Goal: Information Seeking & Learning: Learn about a topic

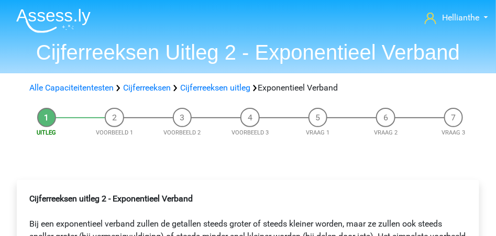
scroll to position [174, 0]
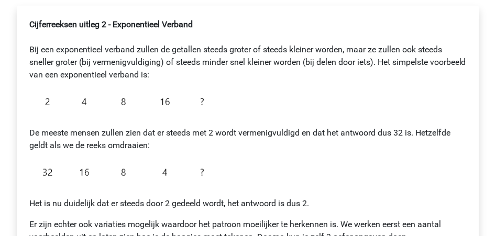
click at [362, 103] on div "Cijferreeksen uitleg 2 - Exponentieel Verband Bij een exponentieel verband zull…" at bounding box center [247, 135] width 445 height 242
click at [364, 117] on p "De meeste mensen zullen zien dat er steeds met 2 wordt vermenigvuldigd en dat h…" at bounding box center [247, 133] width 437 height 38
click at [367, 115] on p "De meeste mensen zullen zien dat er steeds met 2 wordt vermenigvuldigd en dat h…" at bounding box center [247, 133] width 437 height 38
click at [406, 206] on p "Het is nu duidelijk dat er steeds door 2 gedeeld wordt, het antwoord is dus 2." at bounding box center [247, 197] width 437 height 25
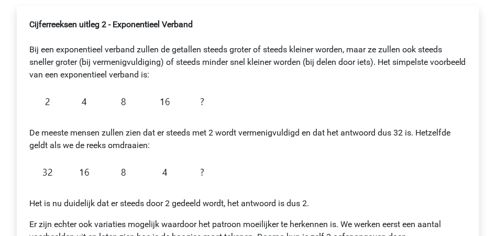
click at [218, 102] on div "Cijferreeksen uitleg 2 - Exponentieel Verband Bij een exponentieel verband zull…" at bounding box center [247, 135] width 445 height 242
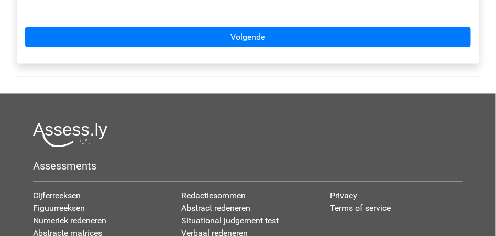
scroll to position [410, 0]
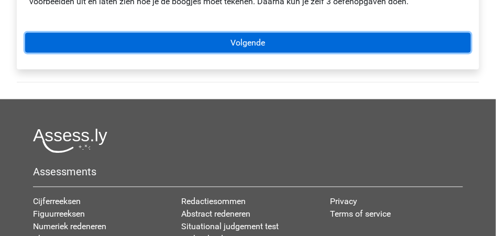
click at [241, 40] on link "Volgende" at bounding box center [247, 43] width 445 height 20
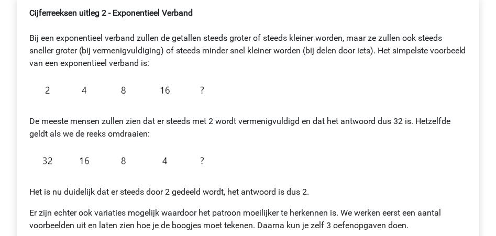
scroll to position [130, 0]
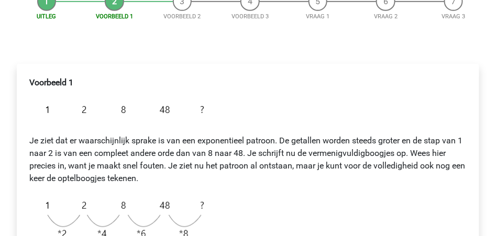
scroll to position [104, 0]
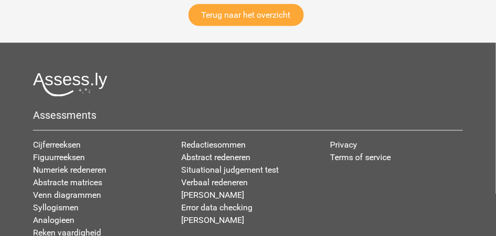
scroll to position [3088, 0]
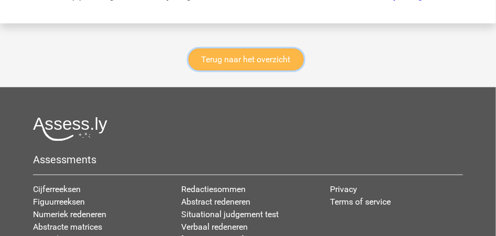
click at [233, 71] on link "Terug naar het overzicht" at bounding box center [245, 60] width 115 height 22
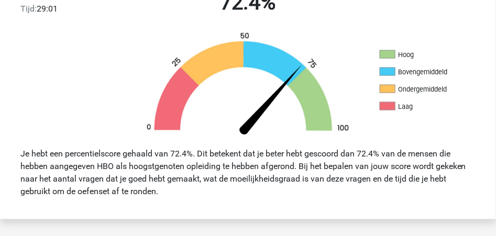
scroll to position [191, 0]
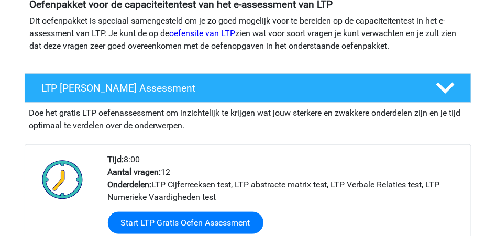
scroll to position [104, 0]
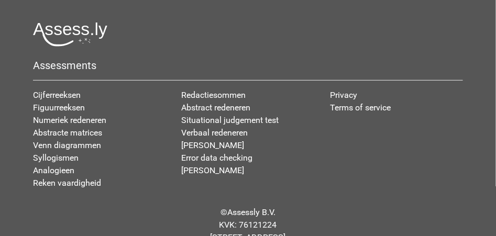
scroll to position [1044, 0]
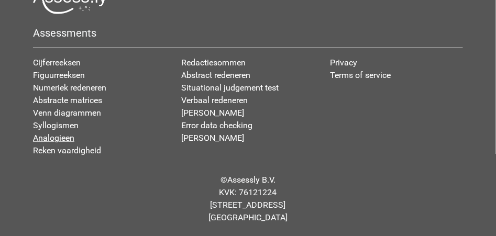
click at [59, 141] on link "Analogieen" at bounding box center [53, 138] width 41 height 10
click at [69, 149] on link "Reken vaardigheid" at bounding box center [67, 151] width 68 height 10
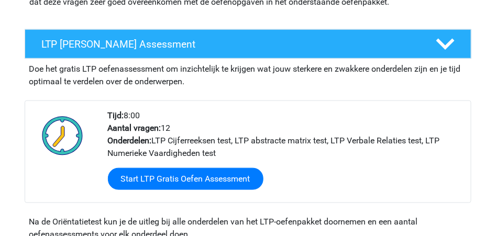
scroll to position [137, 0]
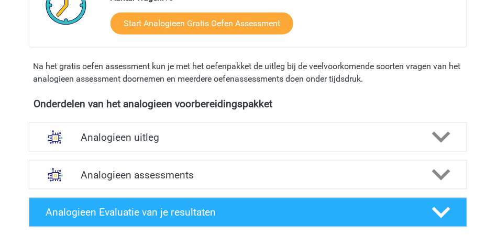
scroll to position [314, 0]
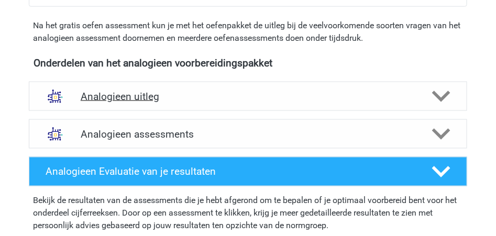
click at [443, 97] on polygon at bounding box center [441, 97] width 18 height 12
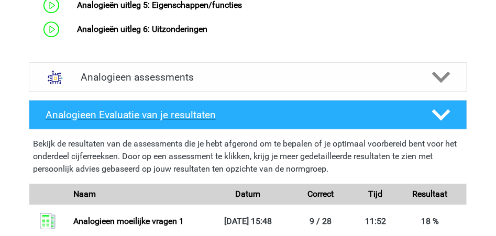
scroll to position [698, 0]
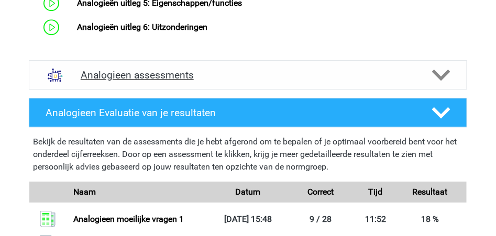
click at [438, 81] on polygon at bounding box center [441, 75] width 18 height 12
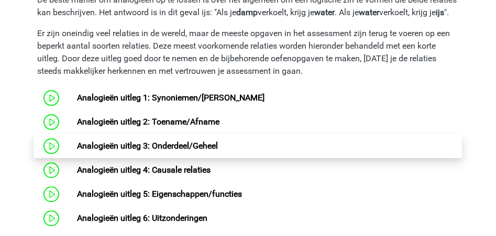
scroll to position [523, 0]
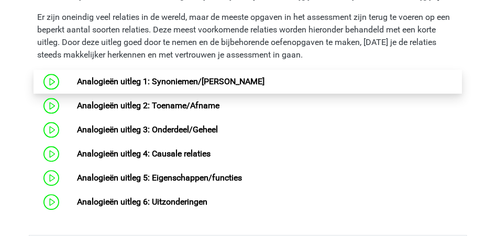
click at [121, 86] on link "Analogieën uitleg 1: Synoniemen/Antoniemen" at bounding box center [170, 81] width 187 height 10
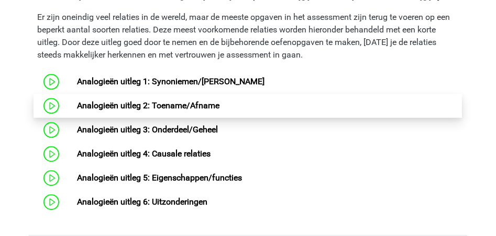
click at [105, 110] on link "Analogieën uitleg 2: Toename/Afname" at bounding box center [148, 105] width 142 height 10
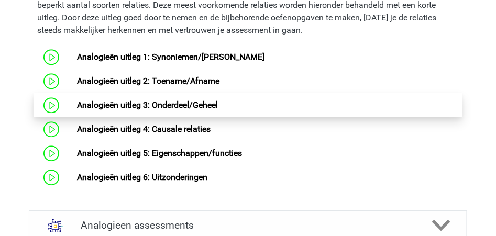
scroll to position [557, 0]
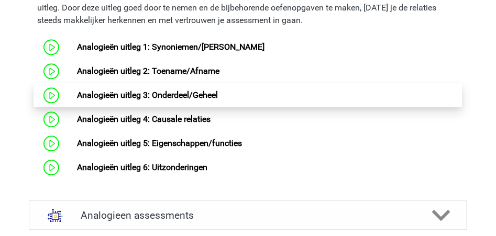
click at [140, 100] on link "Analogieën uitleg 3: Onderdeel/Geheel" at bounding box center [147, 95] width 141 height 10
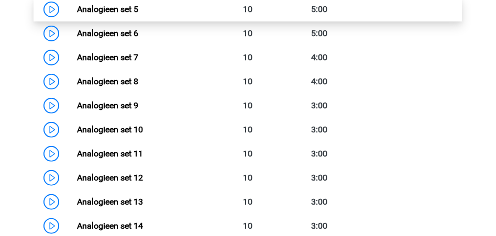
scroll to position [1011, 0]
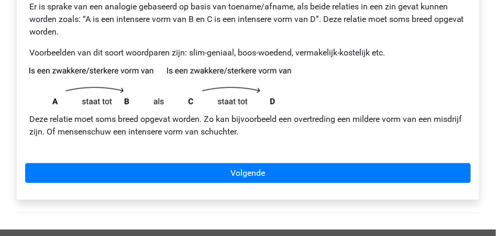
scroll to position [209, 0]
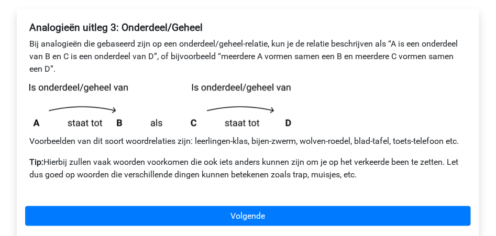
scroll to position [209, 0]
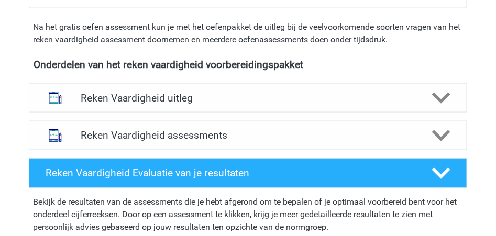
scroll to position [384, 0]
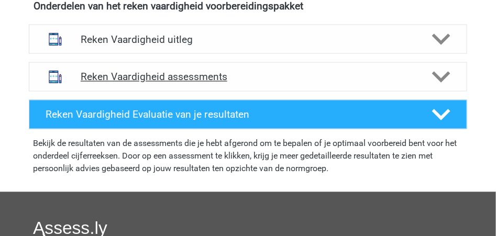
click at [443, 75] on icon at bounding box center [441, 77] width 18 height 18
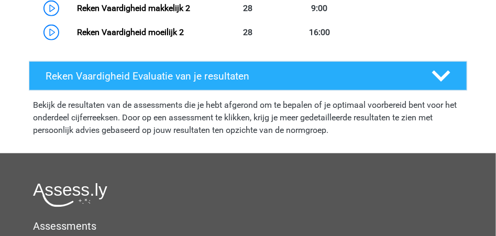
scroll to position [1116, 0]
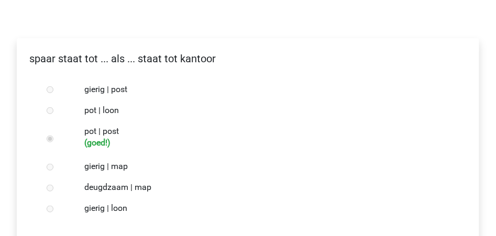
scroll to position [174, 0]
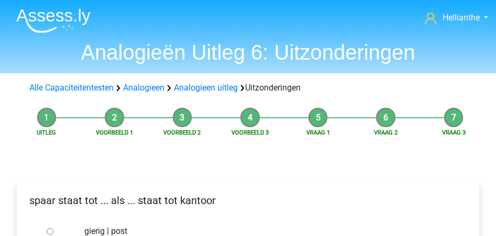
scroll to position [139, 0]
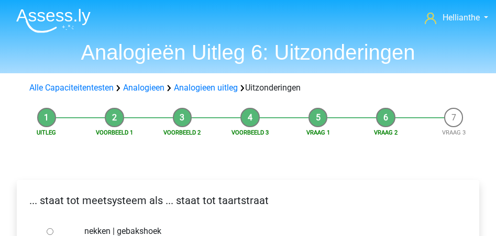
scroll to position [139, 0]
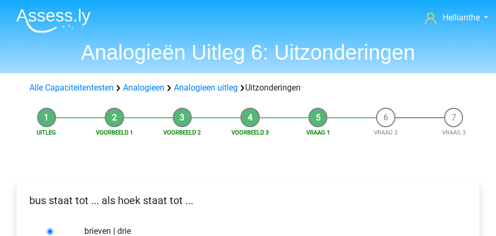
scroll to position [174, 0]
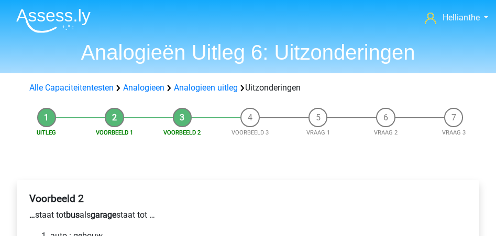
scroll to position [209, 0]
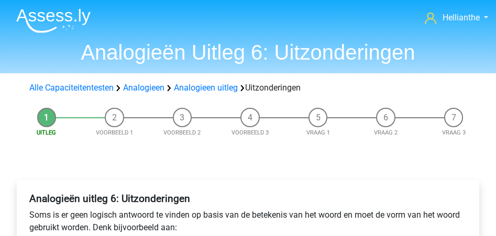
scroll to position [174, 0]
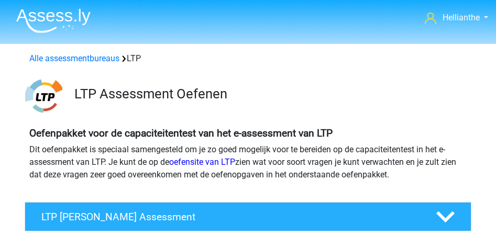
scroll to position [698, 0]
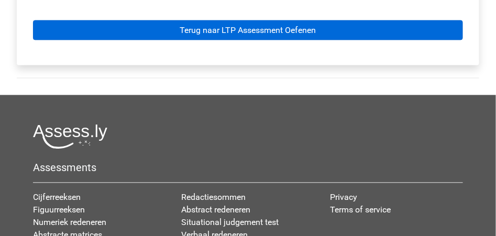
scroll to position [384, 0]
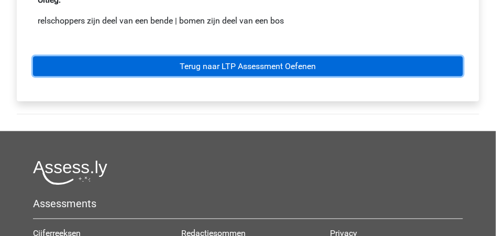
click at [213, 68] on link "Terug naar LTP Assessment Oefenen" at bounding box center [248, 67] width 430 height 20
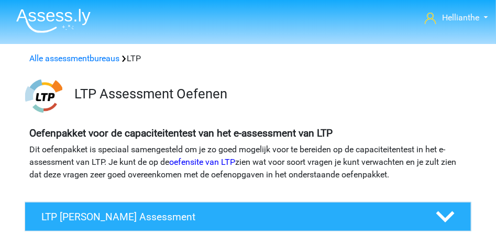
click at [30, 15] on img at bounding box center [53, 20] width 74 height 25
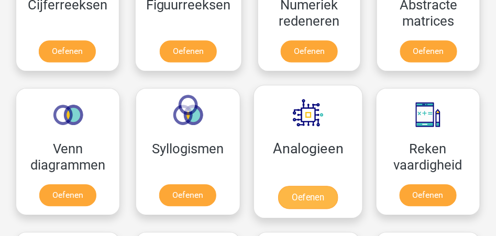
scroll to position [558, 0]
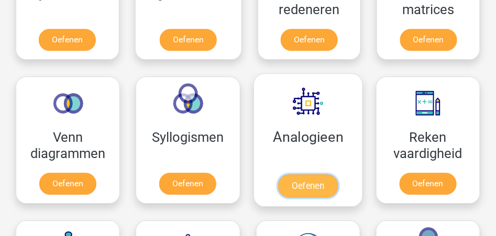
click at [298, 194] on link "Oefenen" at bounding box center [308, 185] width 60 height 23
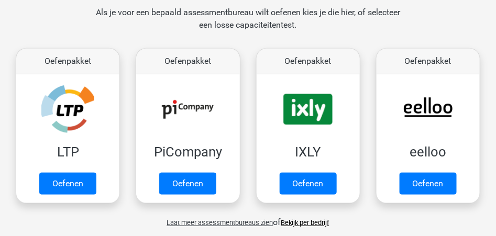
scroll to position [152, 0]
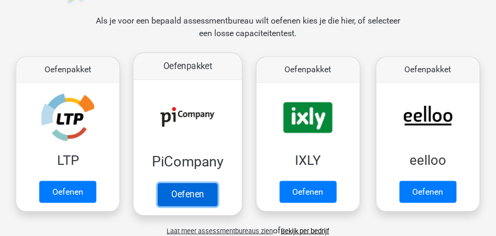
click at [189, 184] on link "Oefenen" at bounding box center [188, 195] width 60 height 23
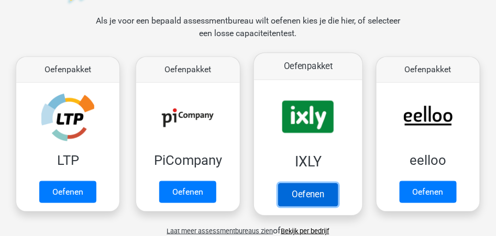
click at [323, 184] on link "Oefenen" at bounding box center [308, 195] width 60 height 23
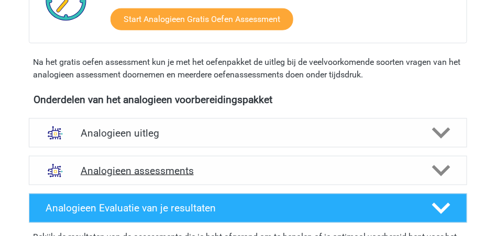
scroll to position [314, 0]
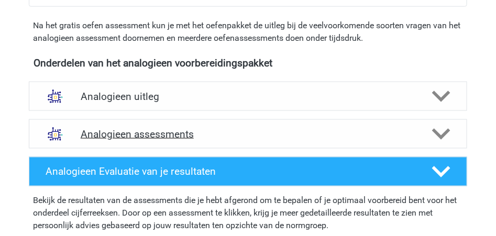
click at [438, 139] on icon at bounding box center [441, 134] width 18 height 18
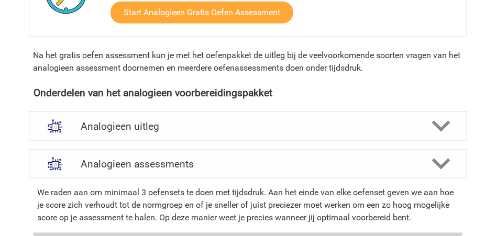
scroll to position [244, 0]
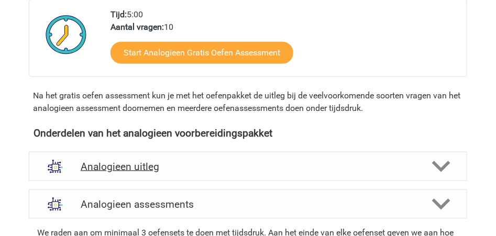
click at [444, 160] on icon at bounding box center [441, 167] width 18 height 18
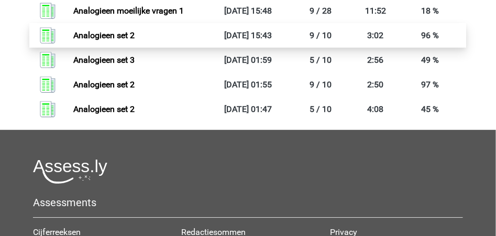
scroll to position [1570, 0]
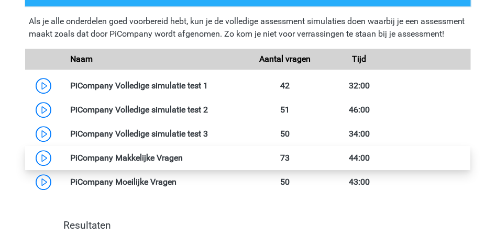
scroll to position [453, 0]
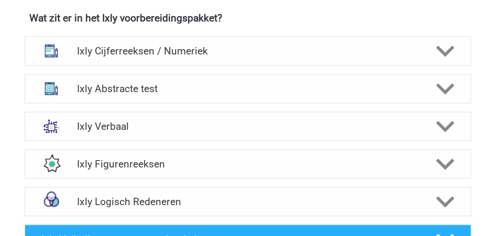
scroll to position [418, 0]
click at [433, 122] on div at bounding box center [445, 127] width 36 height 18
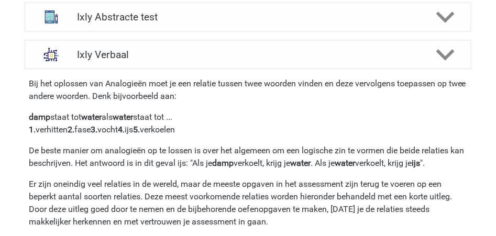
scroll to position [488, 0]
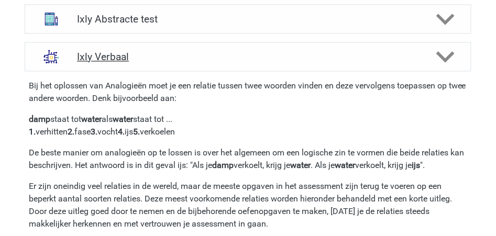
click at [437, 55] on icon at bounding box center [445, 57] width 18 height 18
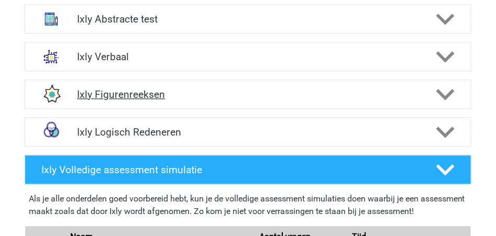
click at [444, 95] on polygon at bounding box center [445, 94] width 18 height 12
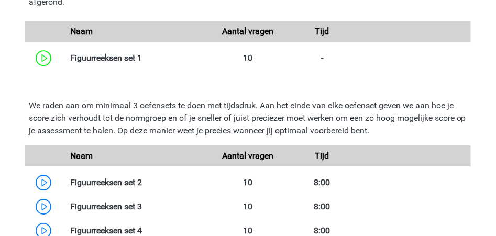
scroll to position [663, 0]
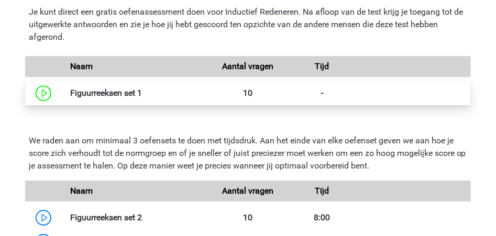
click at [142, 94] on link at bounding box center [142, 93] width 0 height 10
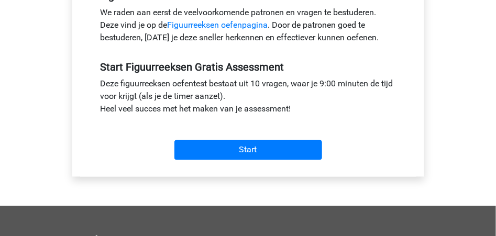
scroll to position [349, 0]
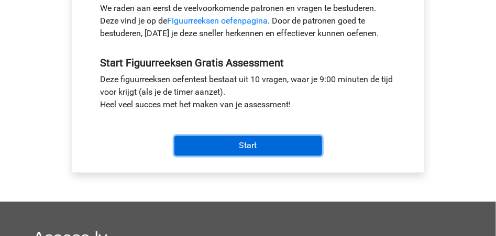
click at [234, 148] on input "Start" at bounding box center [248, 146] width 148 height 20
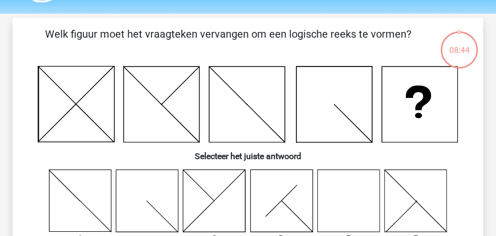
scroll to position [70, 0]
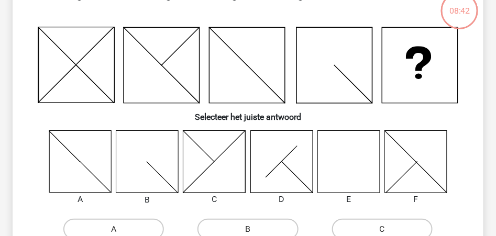
click at [351, 163] on icon at bounding box center [348, 162] width 62 height 62
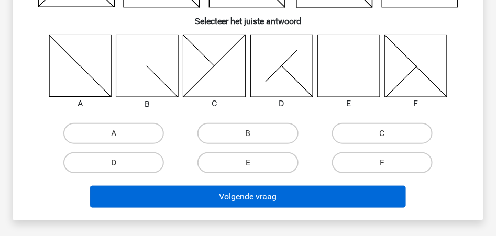
scroll to position [174, 0]
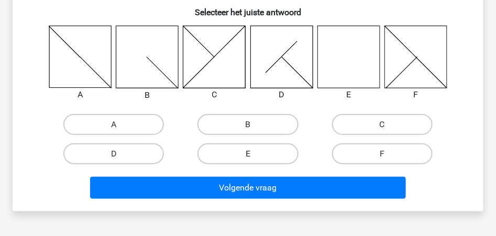
click at [281, 151] on label "E" at bounding box center [247, 153] width 100 height 21
click at [254, 154] on input "E" at bounding box center [251, 157] width 7 height 7
radio input "true"
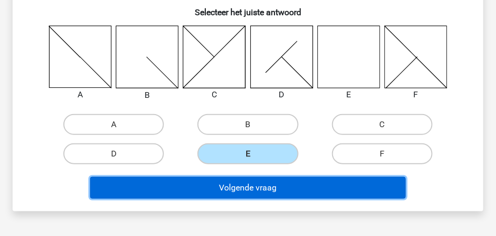
click at [262, 188] on button "Volgende vraag" at bounding box center [247, 188] width 315 height 22
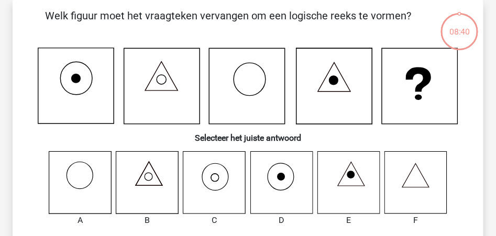
scroll to position [48, 0]
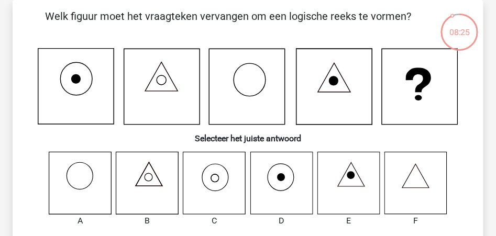
click at [219, 178] on icon at bounding box center [214, 183] width 62 height 62
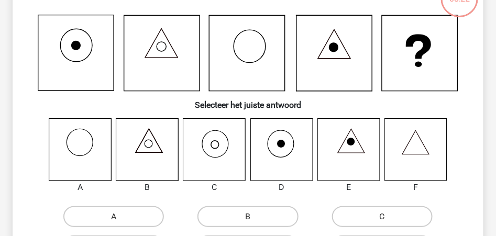
scroll to position [118, 0]
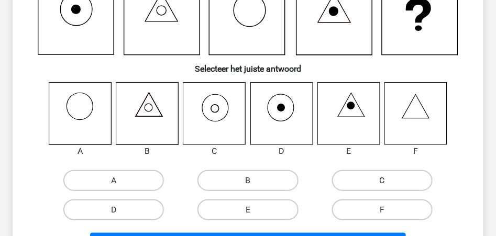
click at [353, 170] on label "C" at bounding box center [382, 180] width 100 height 21
click at [382, 181] on input "C" at bounding box center [385, 184] width 7 height 7
radio input "true"
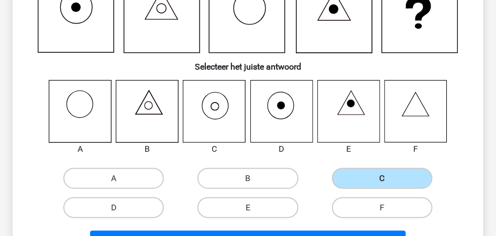
scroll to position [222, 0]
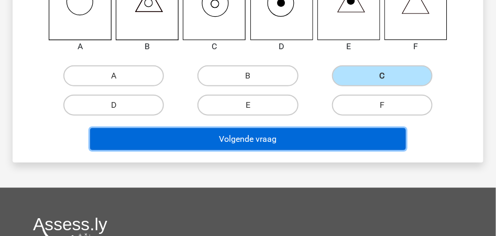
click at [274, 137] on button "Volgende vraag" at bounding box center [247, 139] width 315 height 22
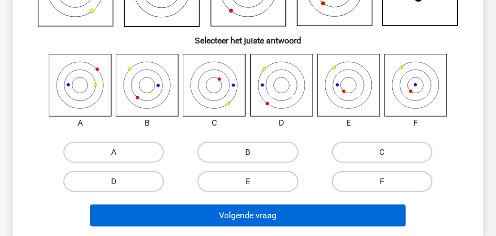
scroll to position [187, 0]
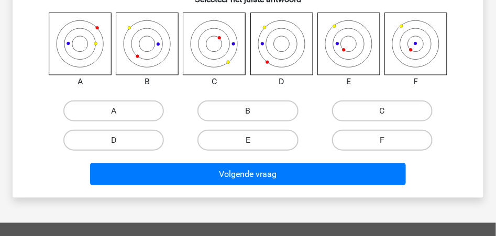
click at [244, 139] on label "E" at bounding box center [247, 140] width 100 height 21
click at [248, 140] on input "E" at bounding box center [251, 143] width 7 height 7
radio input "true"
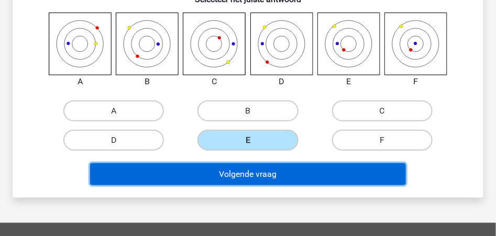
click at [246, 175] on button "Volgende vraag" at bounding box center [247, 174] width 315 height 22
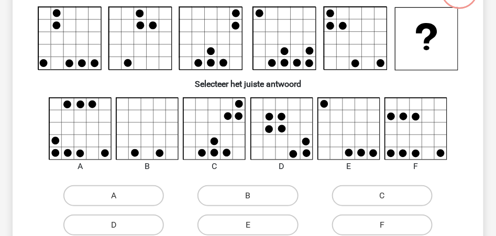
scroll to position [83, 0]
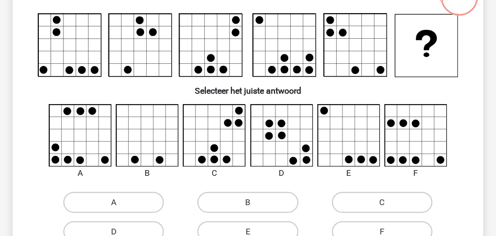
click at [411, 139] on icon at bounding box center [416, 136] width 62 height 62
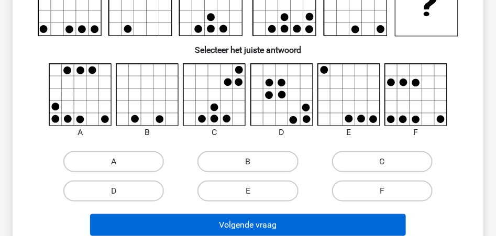
scroll to position [153, 0]
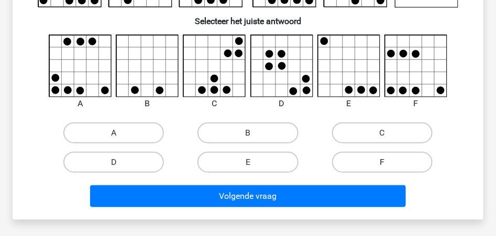
click at [379, 161] on label "F" at bounding box center [382, 162] width 100 height 21
click at [382, 162] on input "F" at bounding box center [385, 165] width 7 height 7
radio input "true"
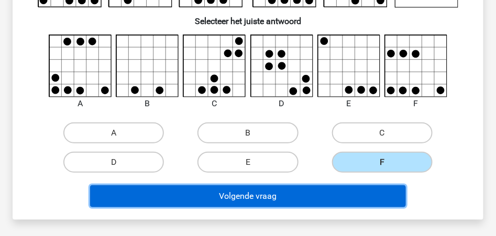
click at [242, 194] on button "Volgende vraag" at bounding box center [247, 196] width 315 height 22
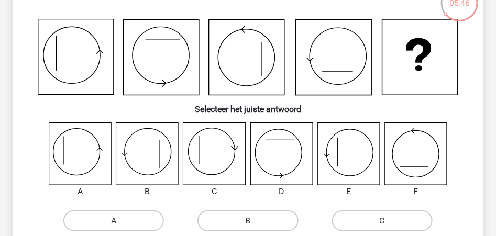
scroll to position [118, 0]
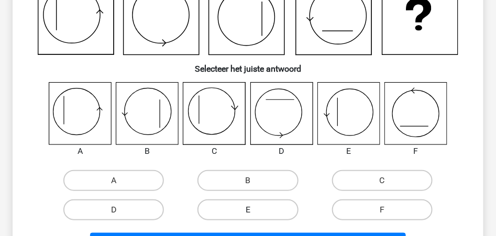
click at [228, 206] on label "E" at bounding box center [247, 209] width 100 height 21
click at [248, 210] on input "E" at bounding box center [251, 213] width 7 height 7
radio input "true"
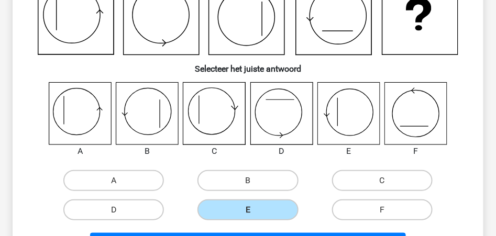
scroll to position [187, 0]
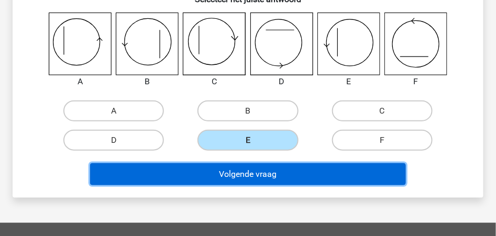
click at [247, 178] on button "Volgende vraag" at bounding box center [247, 174] width 315 height 22
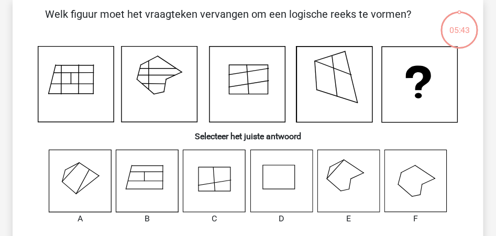
scroll to position [48, 0]
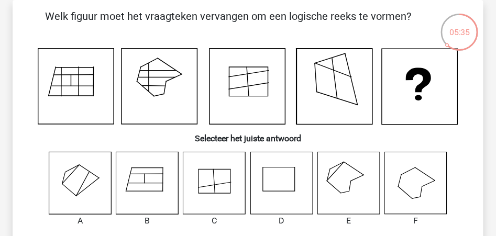
click at [354, 188] on icon at bounding box center [348, 183] width 62 height 62
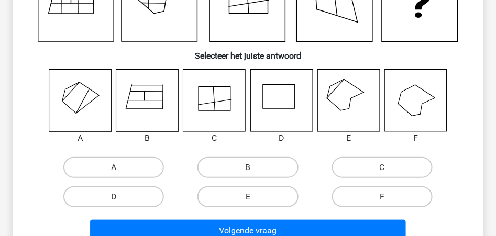
scroll to position [153, 0]
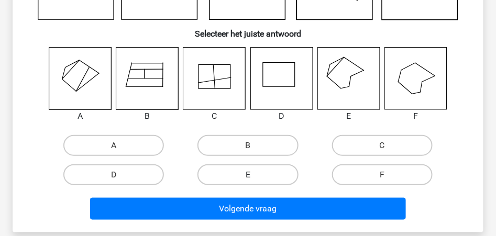
click at [261, 177] on label "E" at bounding box center [247, 174] width 100 height 21
click at [254, 177] on input "E" at bounding box center [251, 178] width 7 height 7
radio input "true"
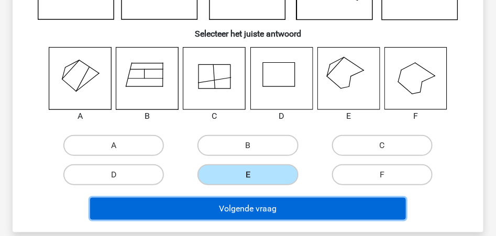
click at [261, 209] on button "Volgende vraag" at bounding box center [247, 209] width 315 height 22
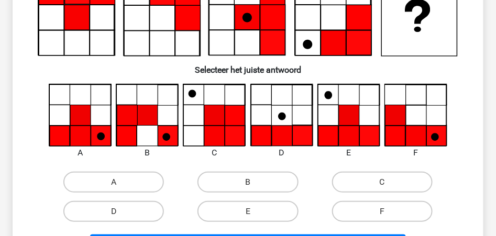
scroll to position [83, 0]
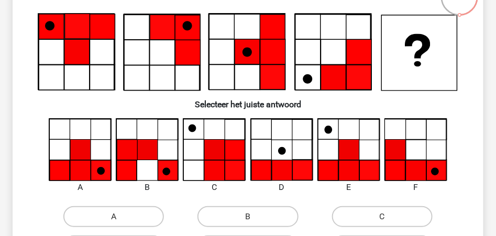
click at [88, 159] on icon at bounding box center [80, 149] width 20 height 20
click at [137, 217] on label "A" at bounding box center [113, 216] width 100 height 21
click at [120, 217] on input "A" at bounding box center [117, 220] width 7 height 7
radio input "true"
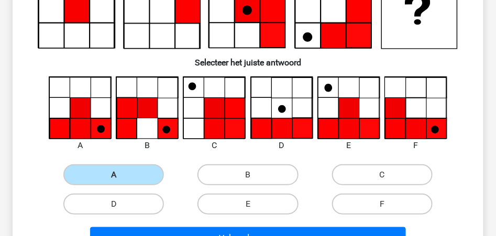
scroll to position [153, 0]
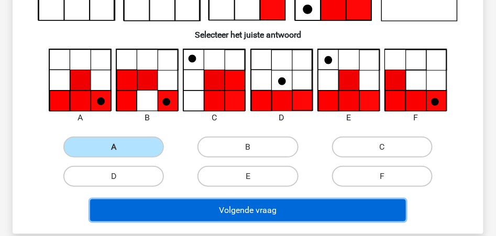
click at [316, 208] on button "Volgende vraag" at bounding box center [247, 210] width 315 height 22
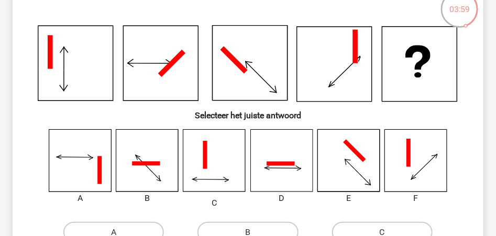
scroll to position [83, 0]
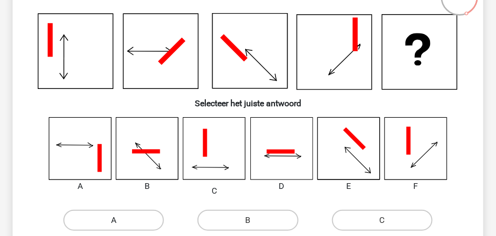
drag, startPoint x: 111, startPoint y: 218, endPoint x: 119, endPoint y: 214, distance: 8.4
click at [111, 218] on label "A" at bounding box center [113, 220] width 100 height 21
click at [114, 220] on input "A" at bounding box center [117, 223] width 7 height 7
radio input "true"
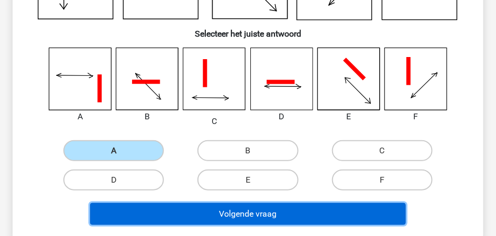
click at [252, 214] on button "Volgende vraag" at bounding box center [247, 214] width 315 height 22
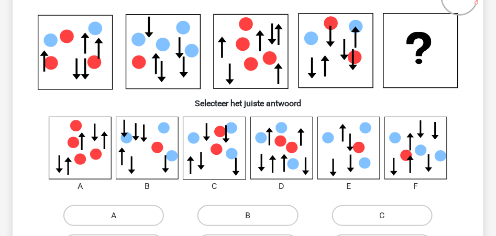
click at [259, 217] on label "B" at bounding box center [247, 215] width 100 height 21
click at [254, 217] on input "B" at bounding box center [251, 219] width 7 height 7
radio input "true"
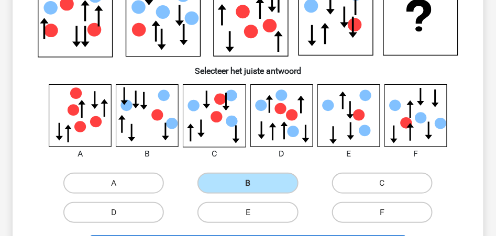
scroll to position [153, 0]
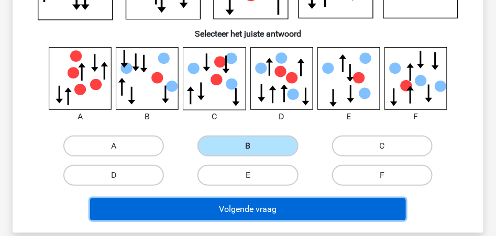
click at [282, 209] on button "Volgende vraag" at bounding box center [247, 209] width 315 height 22
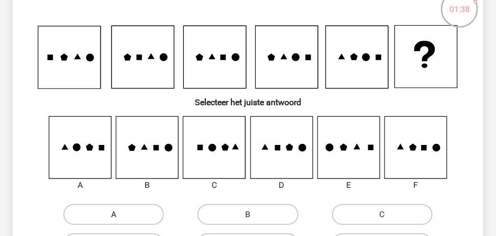
scroll to position [83, 0]
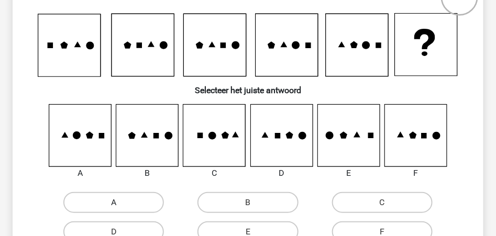
click at [99, 202] on label "A" at bounding box center [113, 202] width 100 height 21
click at [114, 203] on input "A" at bounding box center [117, 206] width 7 height 7
radio input "true"
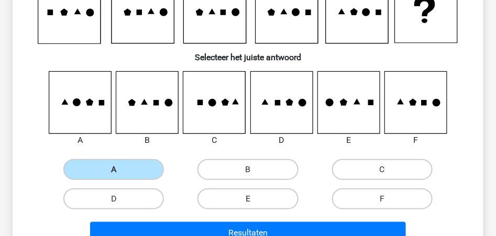
scroll to position [153, 0]
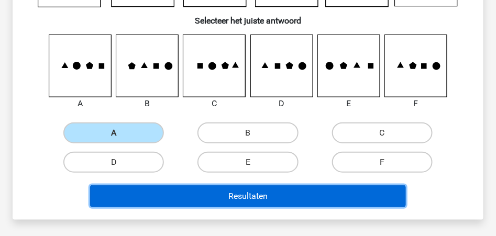
click at [255, 199] on button "Resultaten" at bounding box center [247, 196] width 315 height 22
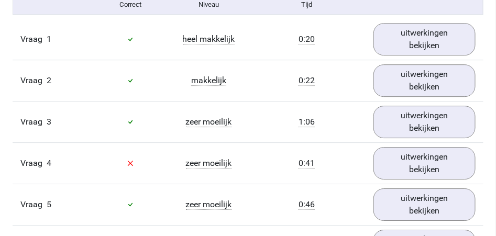
scroll to position [663, 0]
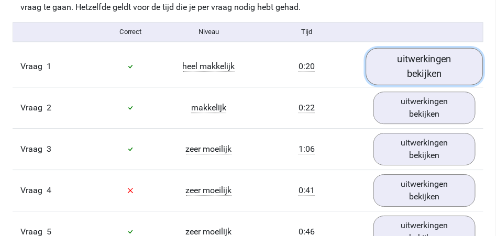
click at [425, 63] on link "uitwerkingen bekijken" at bounding box center [424, 66] width 117 height 37
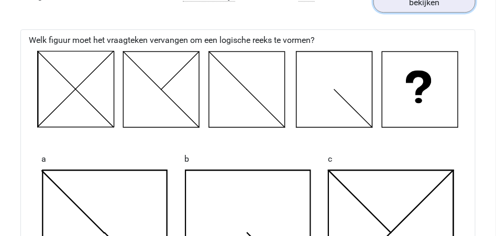
scroll to position [733, 0]
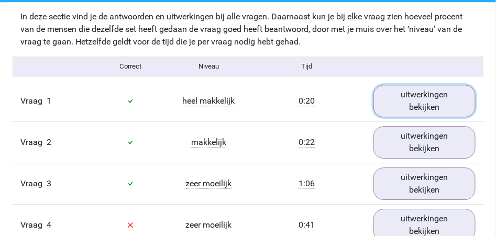
scroll to position [663, 0]
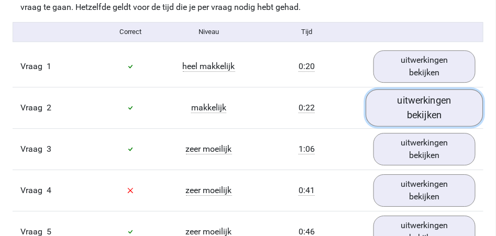
click at [424, 104] on link "uitwerkingen bekijken" at bounding box center [424, 107] width 117 height 37
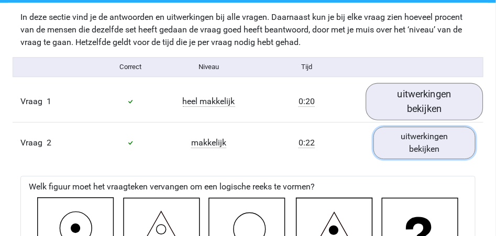
scroll to position [628, 0]
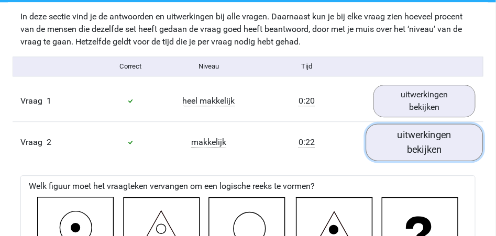
click at [427, 147] on link "uitwerkingen bekijken" at bounding box center [424, 142] width 117 height 37
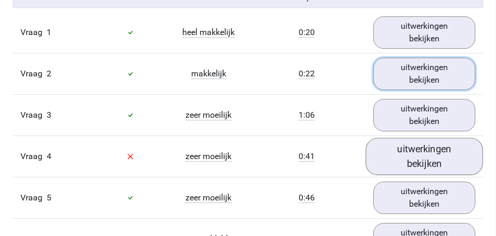
scroll to position [698, 0]
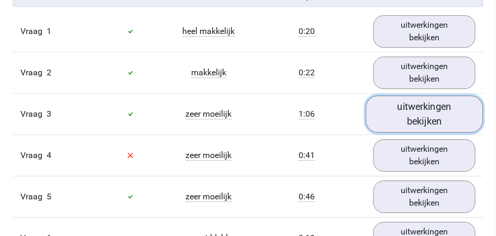
click at [418, 118] on link "uitwerkingen bekijken" at bounding box center [424, 113] width 117 height 37
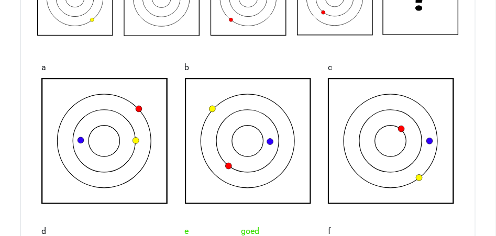
scroll to position [767, 0]
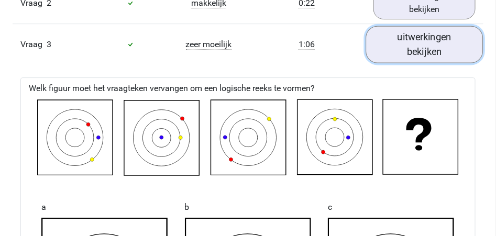
click at [436, 46] on link "uitwerkingen bekijken" at bounding box center [424, 44] width 117 height 37
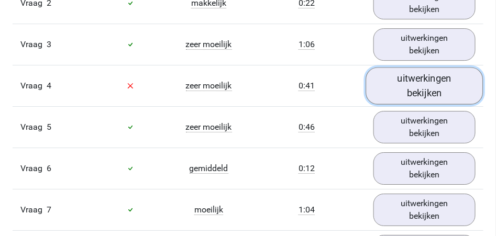
click at [418, 92] on link "uitwerkingen bekijken" at bounding box center [424, 85] width 117 height 37
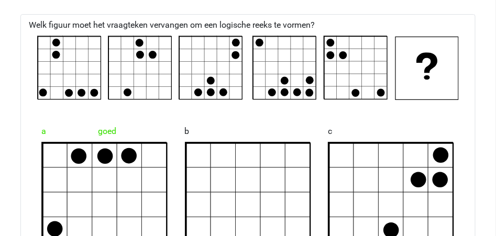
scroll to position [698, 0]
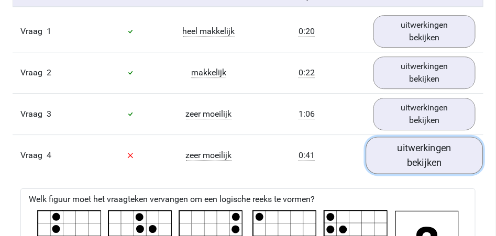
click at [444, 154] on link "uitwerkingen bekijken" at bounding box center [424, 155] width 117 height 37
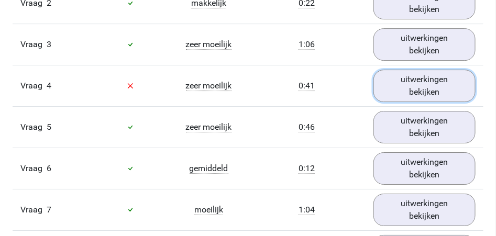
scroll to position [767, 0]
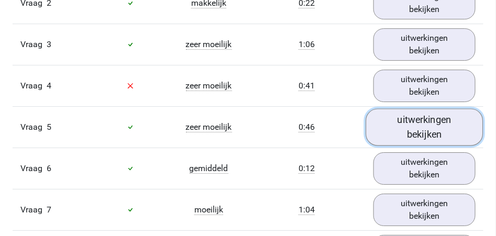
click at [415, 118] on link "uitwerkingen bekijken" at bounding box center [424, 126] width 117 height 37
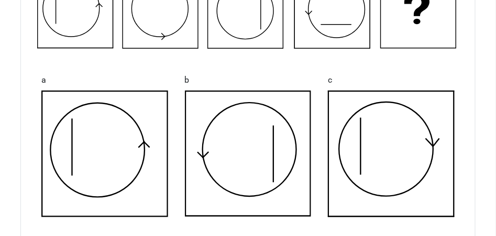
scroll to position [872, 0]
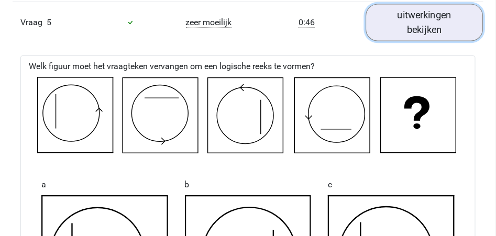
click at [394, 15] on link "uitwerkingen bekijken" at bounding box center [424, 22] width 117 height 37
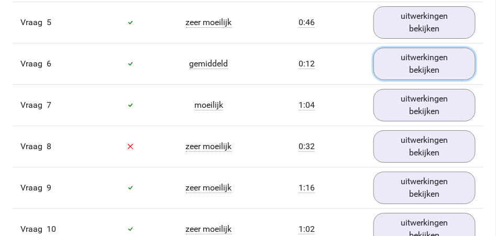
drag, startPoint x: 428, startPoint y: 63, endPoint x: 437, endPoint y: 93, distance: 30.5
click at [428, 63] on link "uitwerkingen bekijken" at bounding box center [424, 64] width 102 height 32
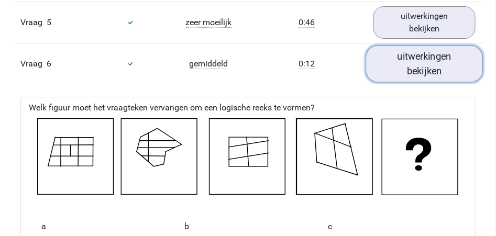
click at [410, 62] on link "uitwerkingen bekijken" at bounding box center [424, 63] width 117 height 37
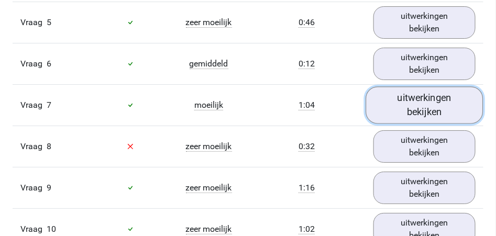
click at [410, 107] on link "uitwerkingen bekijken" at bounding box center [424, 104] width 117 height 37
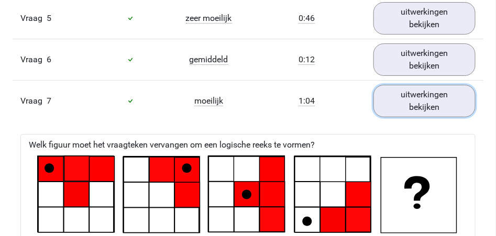
scroll to position [802, 0]
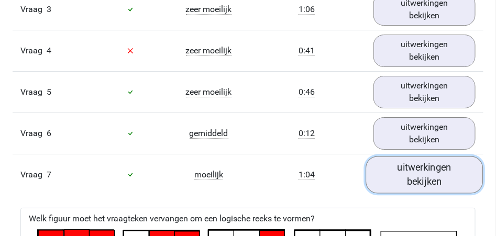
click at [417, 166] on link "uitwerkingen bekijken" at bounding box center [424, 174] width 117 height 37
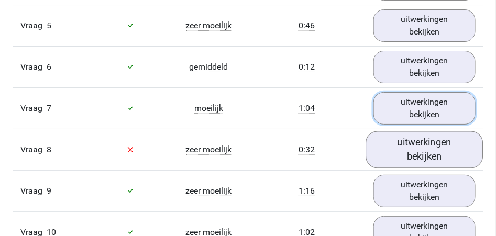
scroll to position [872, 0]
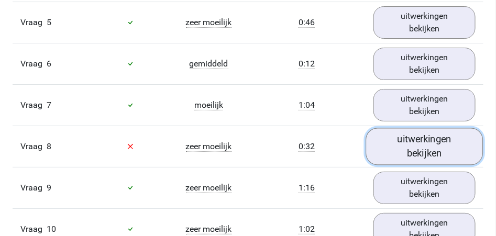
click at [413, 147] on link "uitwerkingen bekijken" at bounding box center [424, 146] width 117 height 37
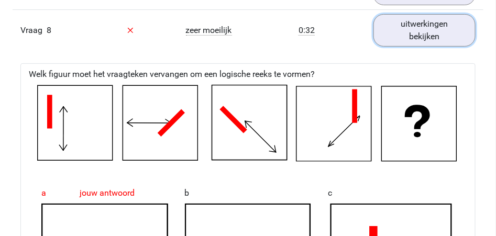
scroll to position [942, 0]
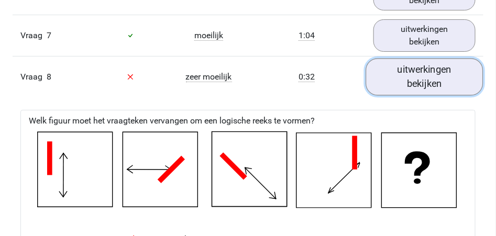
click at [415, 74] on link "uitwerkingen bekijken" at bounding box center [424, 76] width 117 height 37
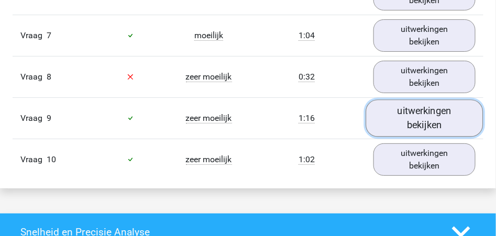
click at [415, 116] on link "uitwerkingen bekijken" at bounding box center [424, 117] width 117 height 37
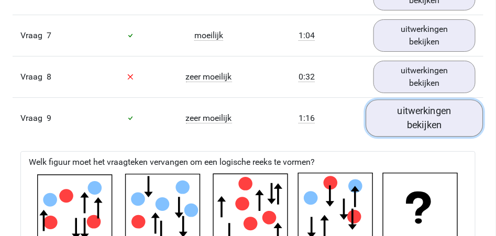
click at [409, 120] on link "uitwerkingen bekijken" at bounding box center [424, 117] width 117 height 37
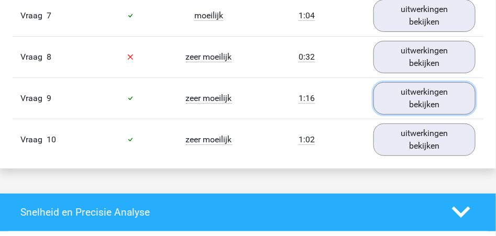
scroll to position [977, 0]
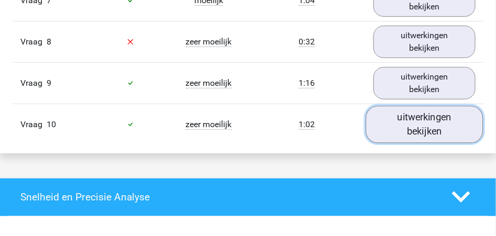
click at [409, 122] on link "uitwerkingen bekijken" at bounding box center [424, 124] width 117 height 37
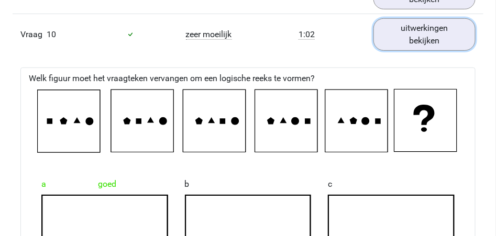
scroll to position [1012, 0]
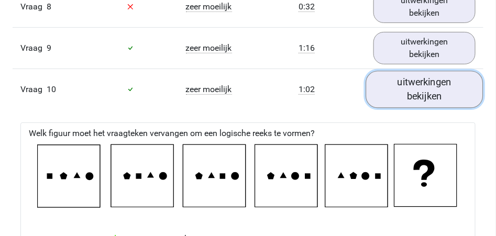
click at [423, 90] on link "uitwerkingen bekijken" at bounding box center [424, 89] width 117 height 37
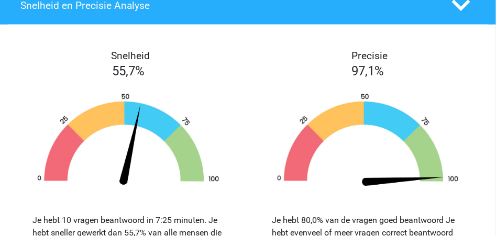
scroll to position [1116, 0]
